Goal: Understand process/instructions: Learn how to perform a task or action

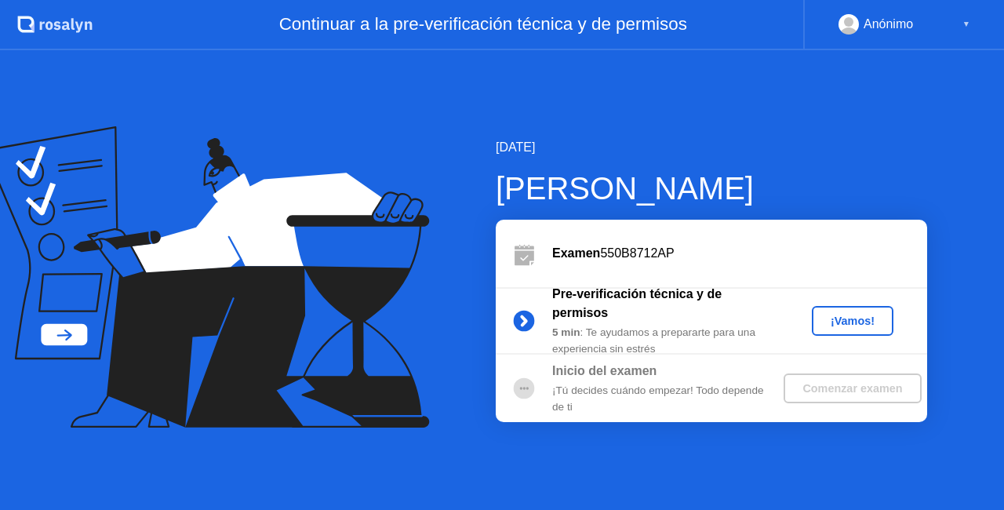
click at [863, 315] on div "¡Vamos!" at bounding box center [852, 321] width 69 height 13
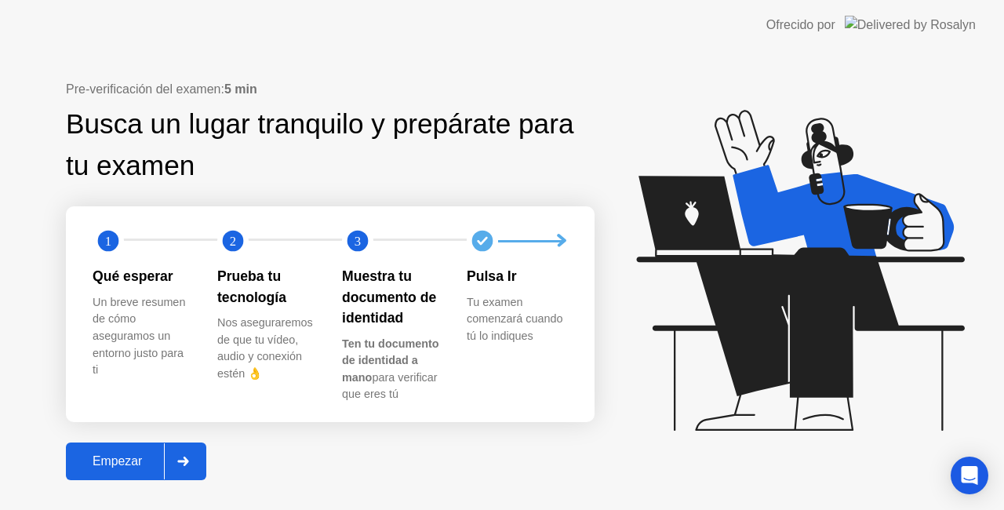
click at [134, 451] on button "Empezar" at bounding box center [136, 461] width 140 height 38
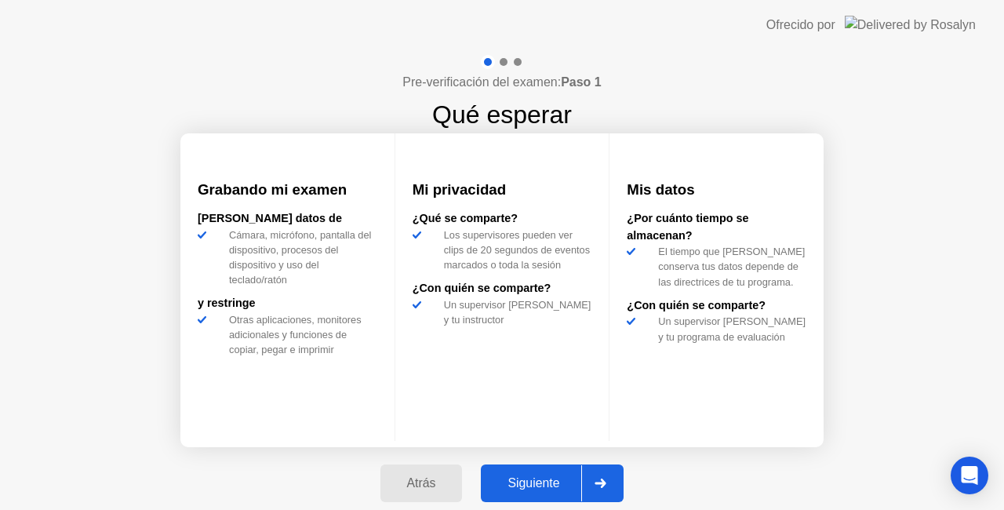
click at [527, 485] on div "Siguiente" at bounding box center [534, 483] width 96 height 14
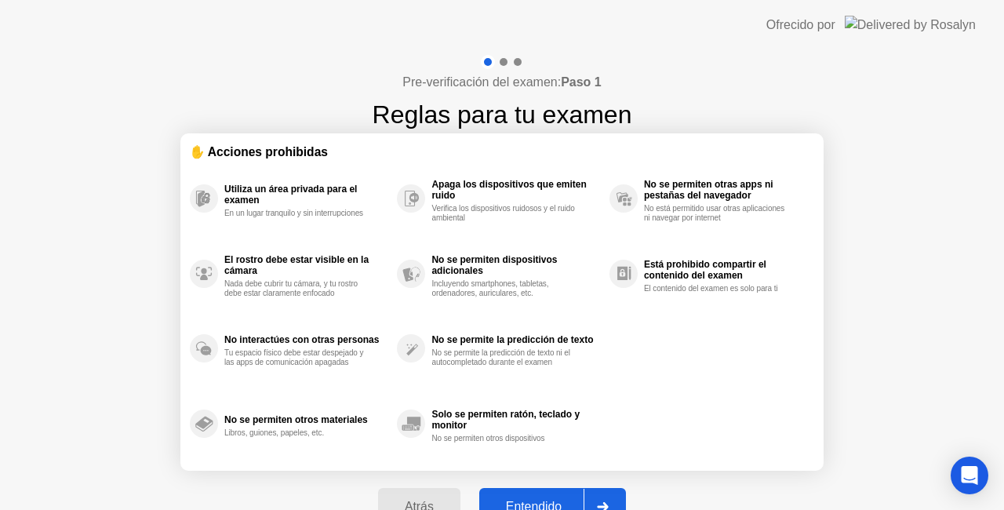
click at [538, 500] on div "Entendido" at bounding box center [534, 507] width 100 height 14
select select "**********"
select select "*******"
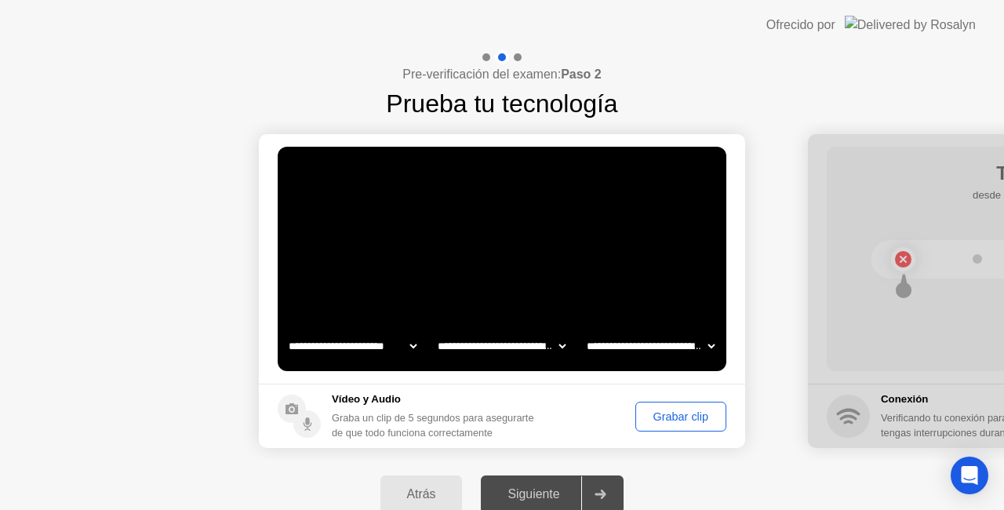
click at [650, 410] on div "Grabar clip" at bounding box center [681, 416] width 80 height 13
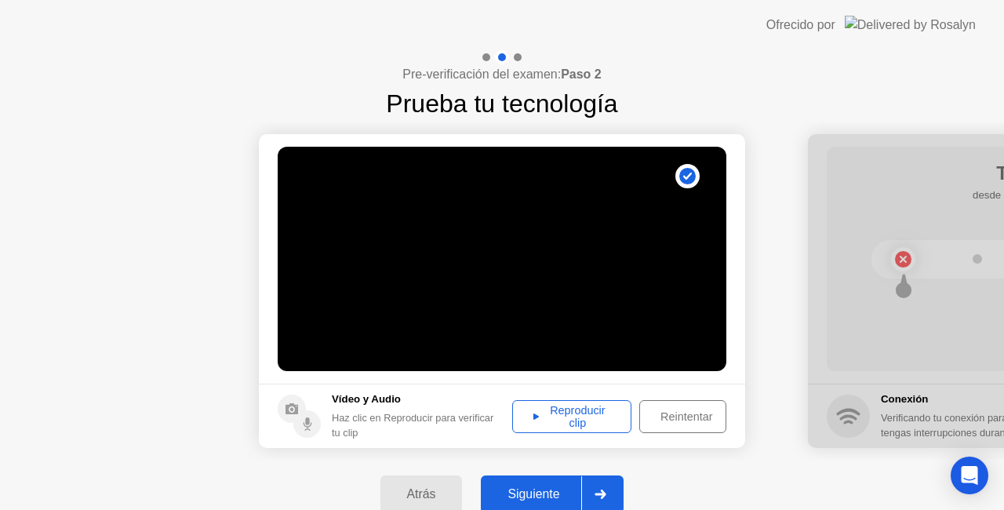
click at [634, 413] on div "Reproducir clip Reintentar" at bounding box center [615, 416] width 222 height 33
click at [714, 413] on div "Reintentar" at bounding box center [686, 416] width 83 height 13
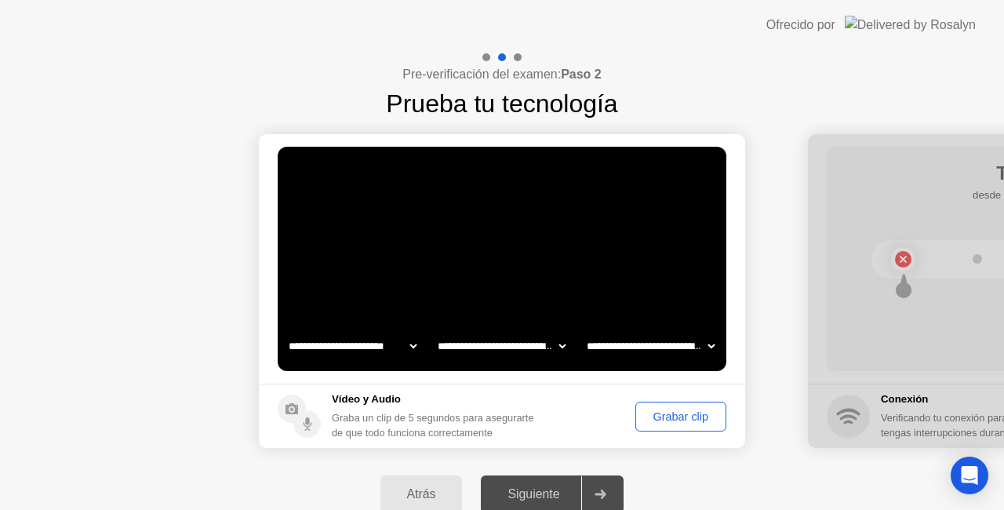
click at [644, 426] on button "Grabar clip" at bounding box center [680, 417] width 91 height 30
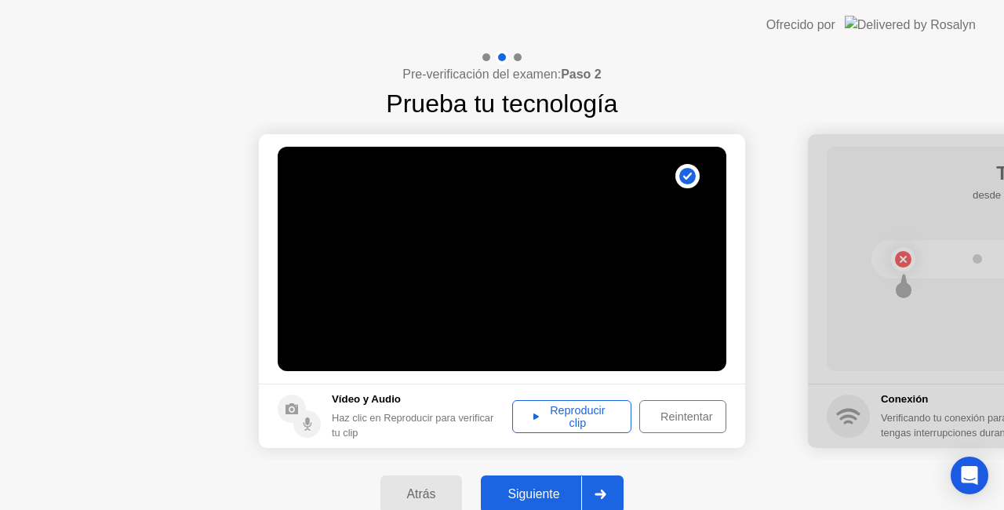
click at [609, 425] on div "Reproducir clip" at bounding box center [572, 416] width 108 height 25
click at [566, 500] on div "Siguiente" at bounding box center [534, 494] width 96 height 14
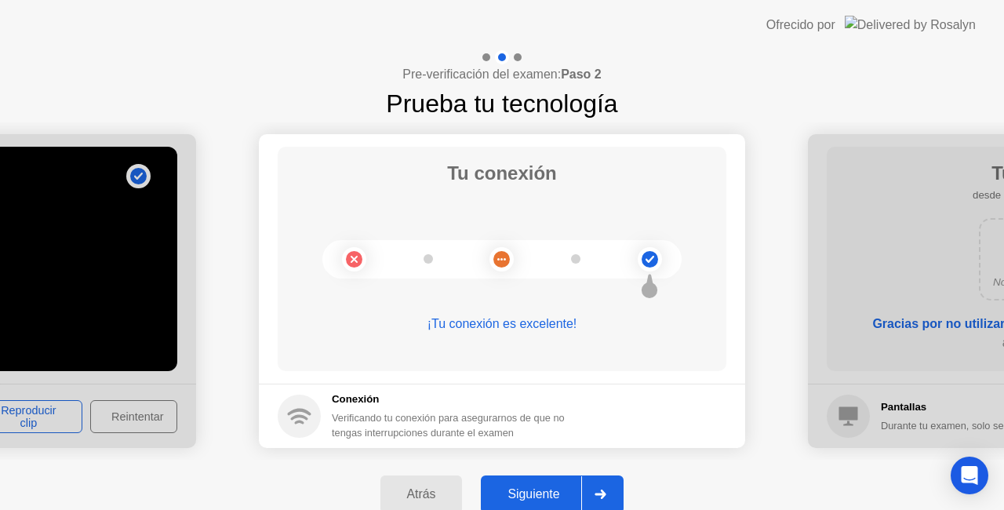
click at [573, 487] on div "Siguiente" at bounding box center [534, 494] width 96 height 14
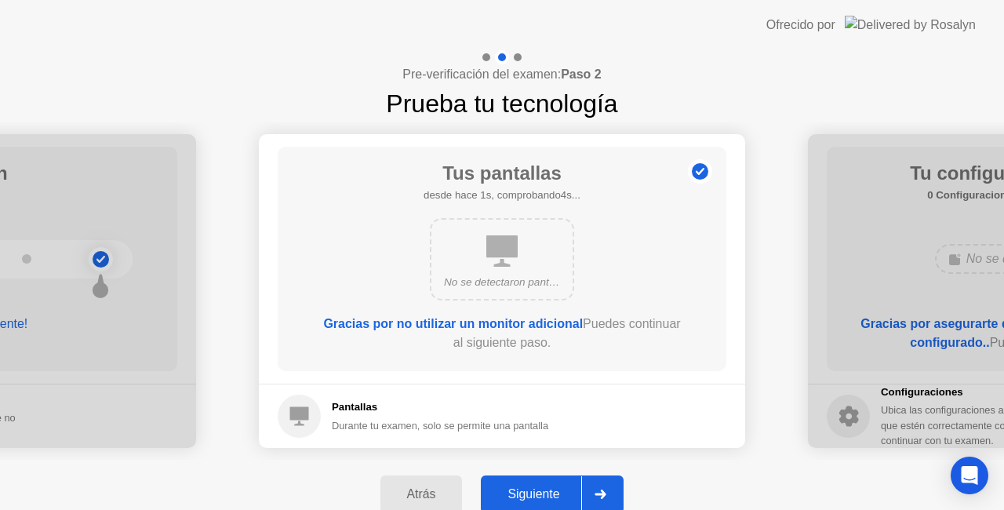
click at [568, 488] on div "Siguiente" at bounding box center [534, 494] width 96 height 14
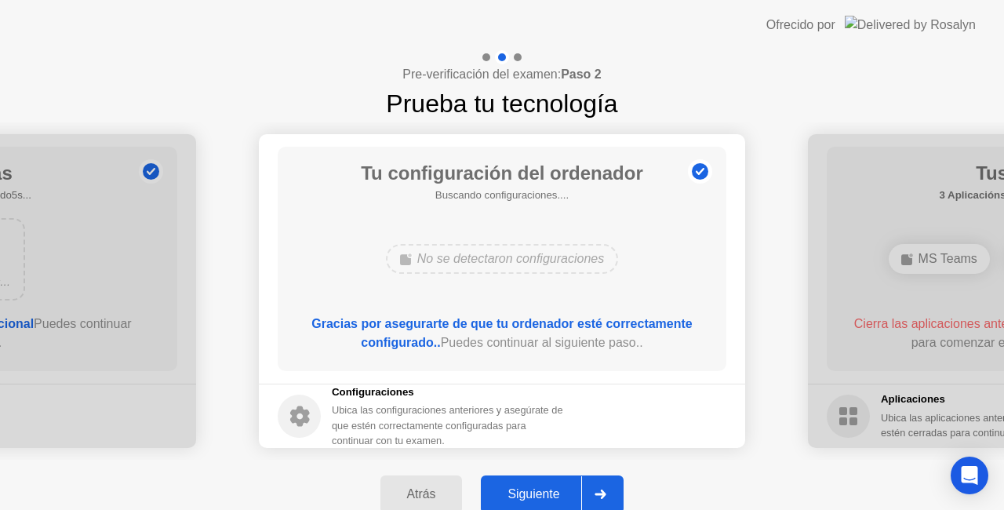
click at [568, 488] on div "Siguiente" at bounding box center [534, 494] width 96 height 14
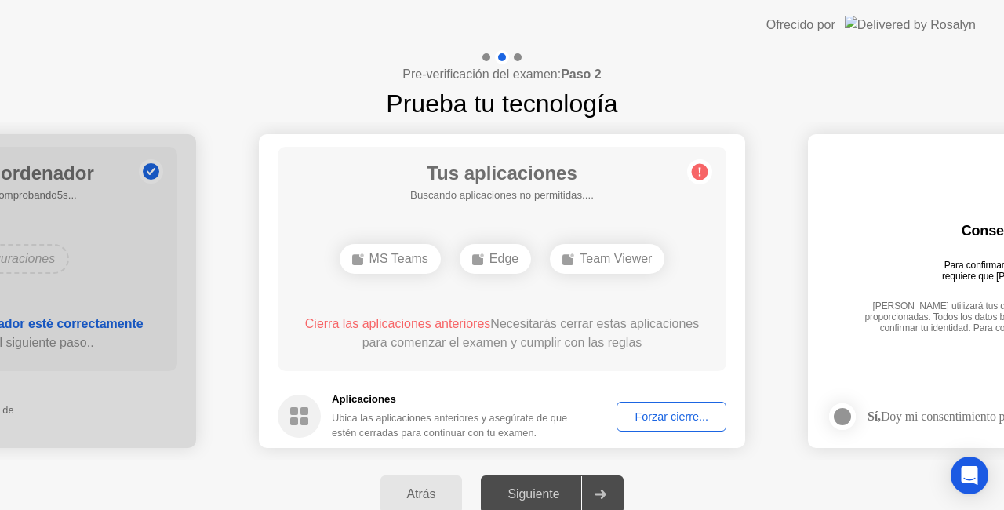
click at [681, 413] on div "Forzar cierre..." at bounding box center [671, 416] width 99 height 13
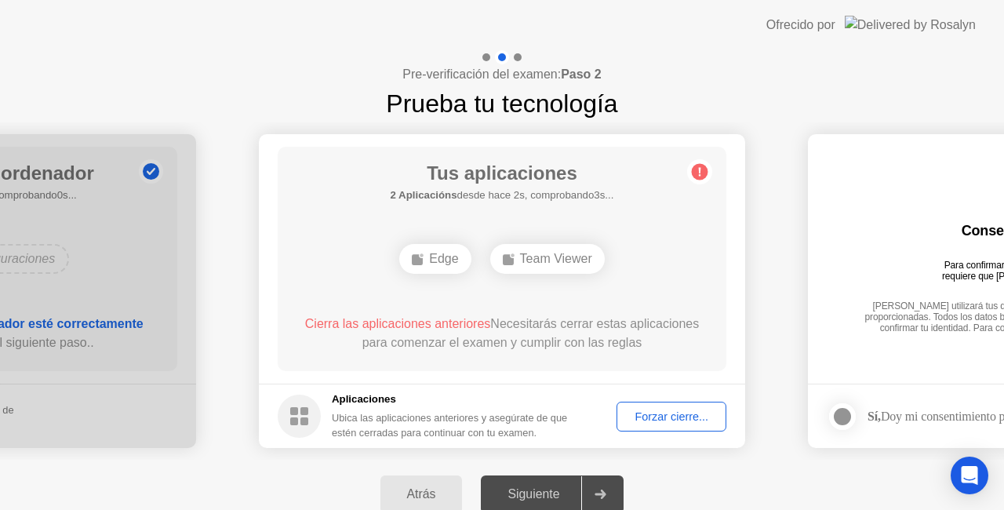
click at [698, 406] on button "Forzar cierre..." at bounding box center [672, 417] width 110 height 30
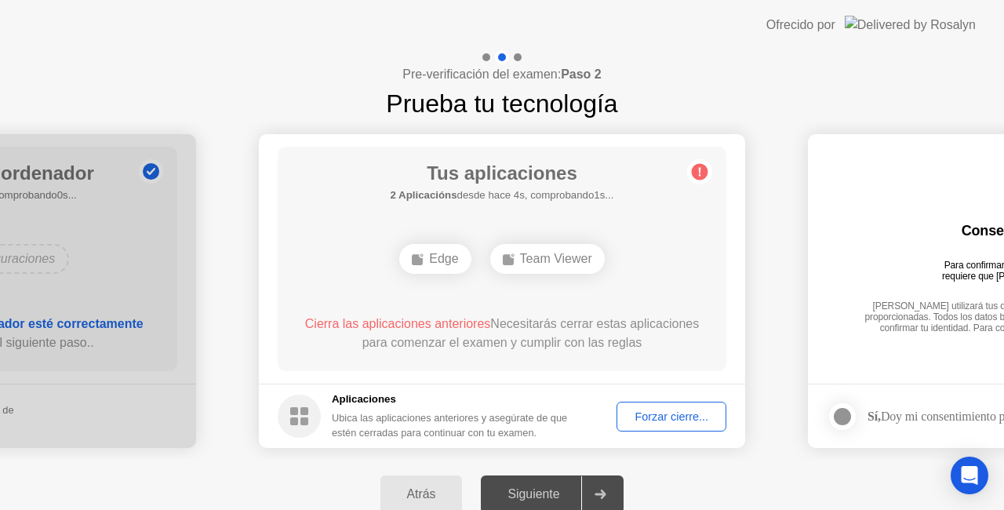
click at [693, 415] on div "Forzar cierre..." at bounding box center [671, 416] width 99 height 13
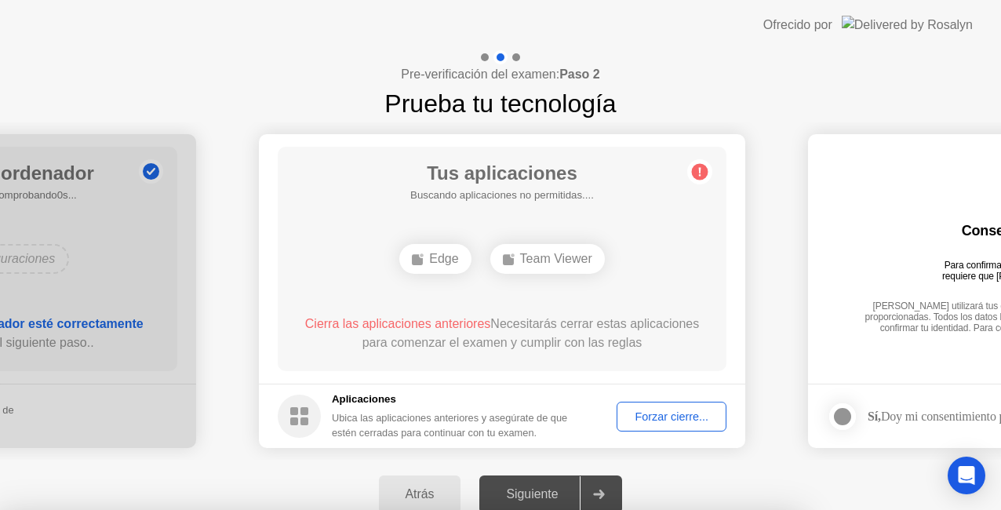
click at [434, 509] on div at bounding box center [500, 510] width 1001 height 0
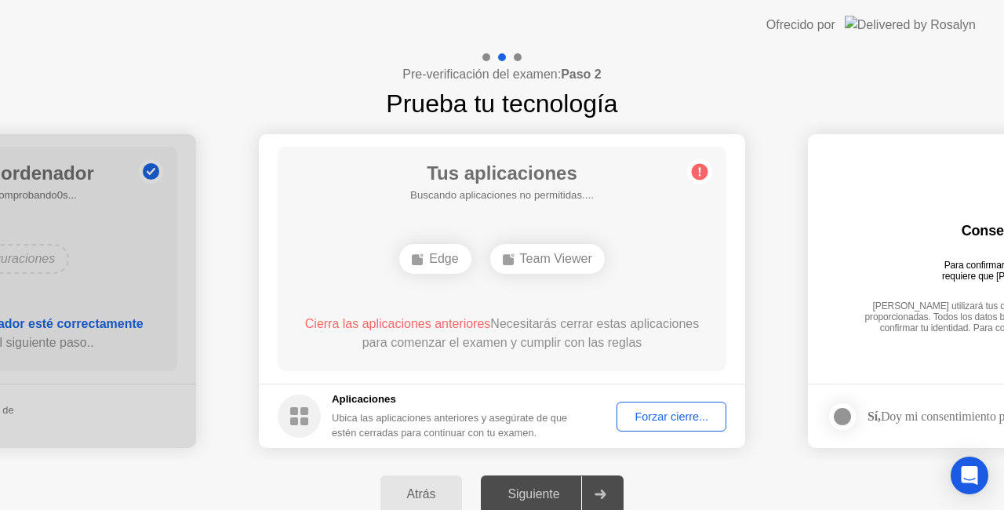
click at [654, 406] on button "Forzar cierre..." at bounding box center [672, 417] width 110 height 30
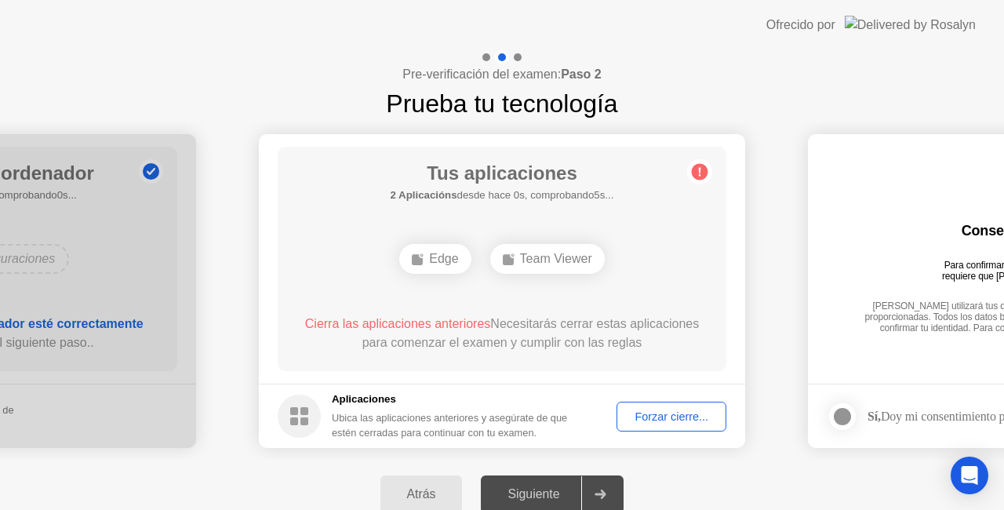
click at [664, 440] on footer "Aplicaciones Ubica las aplicaciones anteriores y asegúrate de que estén cerrada…" at bounding box center [502, 416] width 486 height 64
click at [670, 423] on div "Forzar cierre..." at bounding box center [671, 416] width 99 height 13
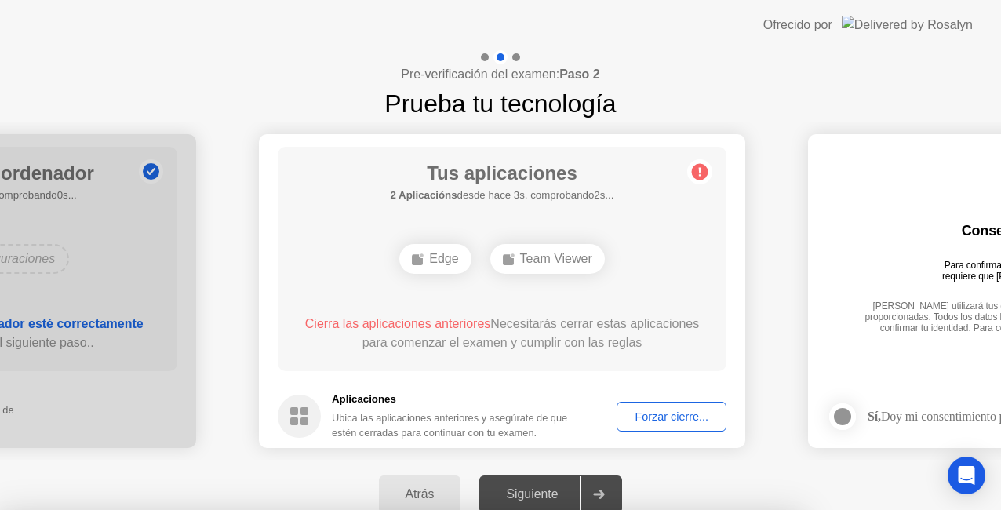
click at [485, 509] on div at bounding box center [500, 510] width 1001 height 0
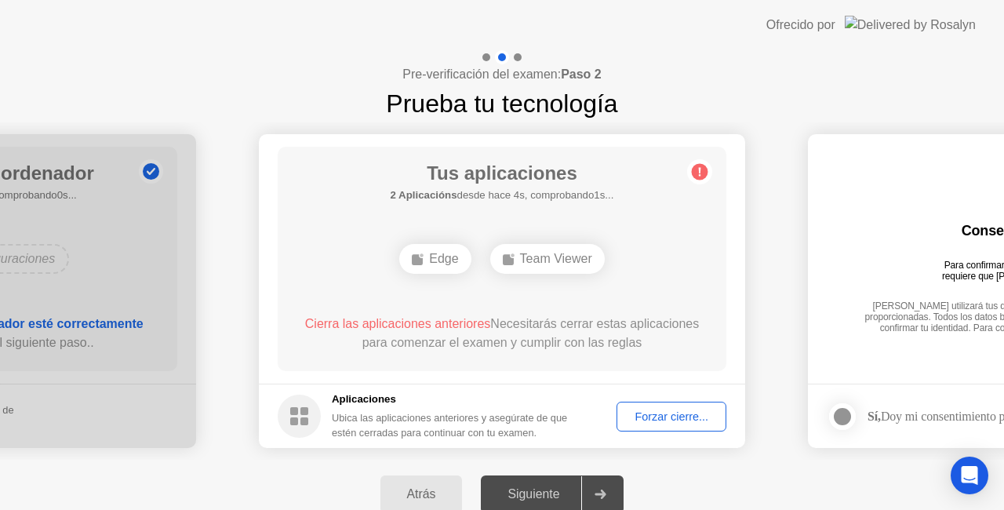
click at [665, 419] on div "Forzar cierre..." at bounding box center [671, 416] width 99 height 13
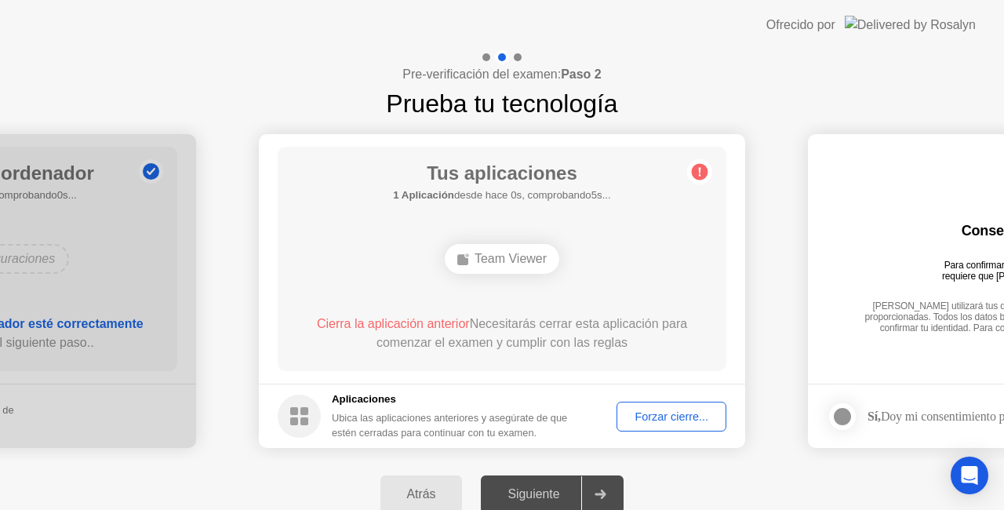
click at [653, 410] on div "Forzar cierre..." at bounding box center [671, 416] width 99 height 13
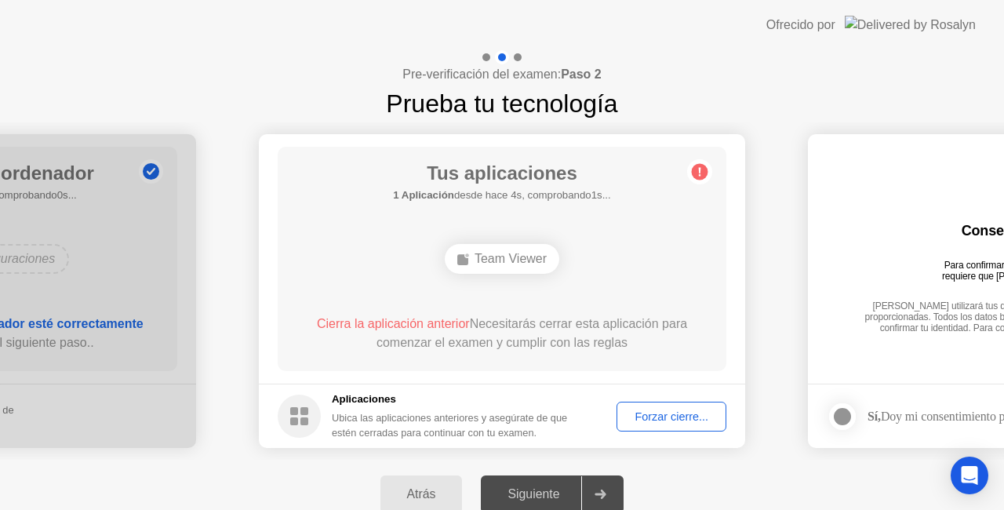
click at [701, 406] on button "Forzar cierre..." at bounding box center [672, 417] width 110 height 30
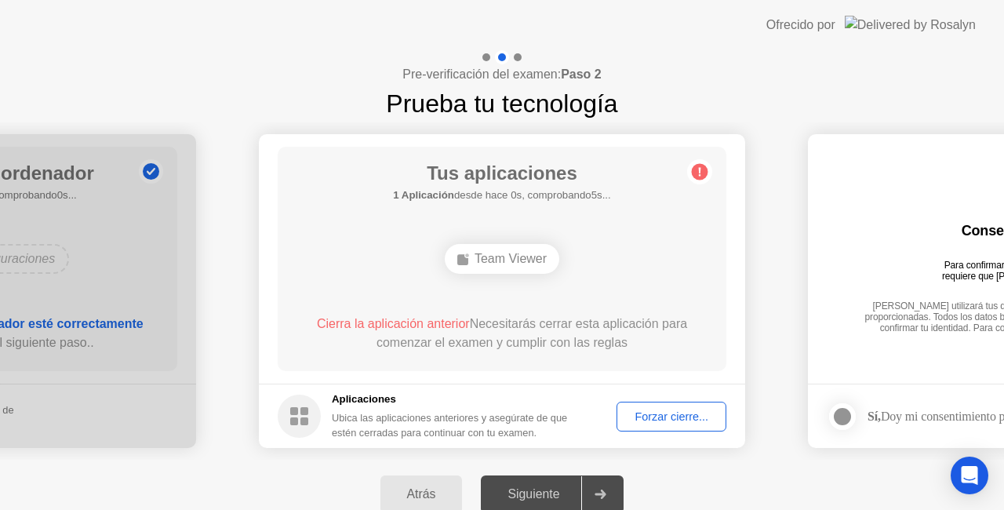
drag, startPoint x: 675, startPoint y: 351, endPoint x: 480, endPoint y: 349, distance: 194.5
click at [480, 349] on div "Cierra la aplicación anterior Necesitarás cerrar esta aplicación para comenzar …" at bounding box center [502, 334] width 404 height 38
click at [569, 307] on div "Tus aplicaciones 1 Aplicación desde hace 0s, comprobando5s... Team Viewer Cierr…" at bounding box center [502, 259] width 449 height 224
click at [569, 307] on div "Tus aplicaciones 1 Aplicación desde hace 1s, comprobando4s... Team Viewer Cierr…" at bounding box center [502, 259] width 449 height 224
click at [571, 304] on div "Tus aplicaciones 1 Aplicación desde hace 1s, comprobando4s... Team Viewer Cierr…" at bounding box center [502, 259] width 449 height 224
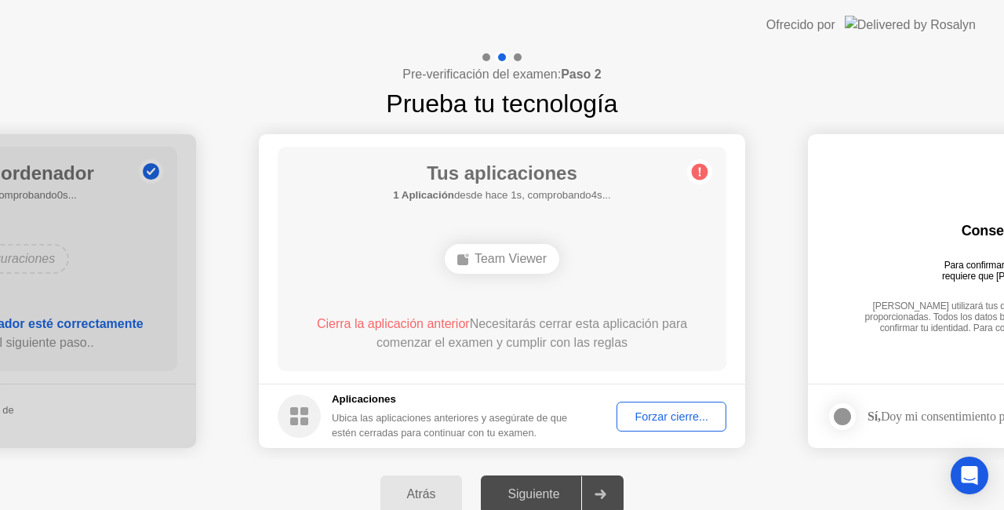
click at [577, 301] on div "Tus aplicaciones 1 Aplicación desde hace 1s, comprobando4s... Team Viewer Cierr…" at bounding box center [502, 259] width 449 height 224
click at [566, 469] on div "Atrás Siguiente" at bounding box center [502, 494] width 1004 height 69
click at [549, 268] on div "Team Viewer" at bounding box center [547, 259] width 115 height 30
click at [425, 232] on div "Tus aplicaciones 2 Aplicacións desde hace 4s, comprobando1s... Edge Team Viewer…" at bounding box center [502, 259] width 449 height 224
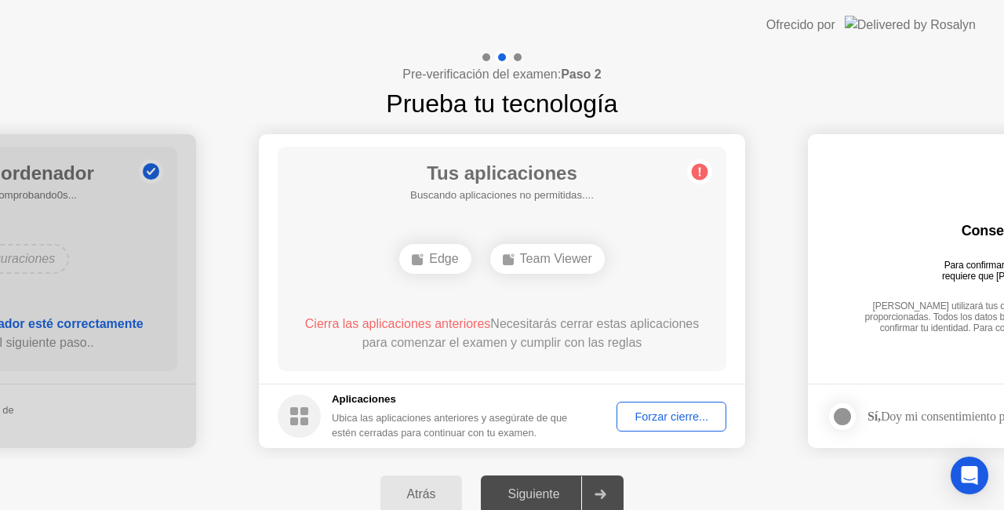
click at [693, 435] on footer "Aplicaciones Ubica las aplicaciones anteriores y asegúrate de que estén cerrada…" at bounding box center [502, 416] width 486 height 64
click at [704, 410] on div "Forzar cierre..." at bounding box center [671, 416] width 99 height 13
